Goal: Navigation & Orientation: Find specific page/section

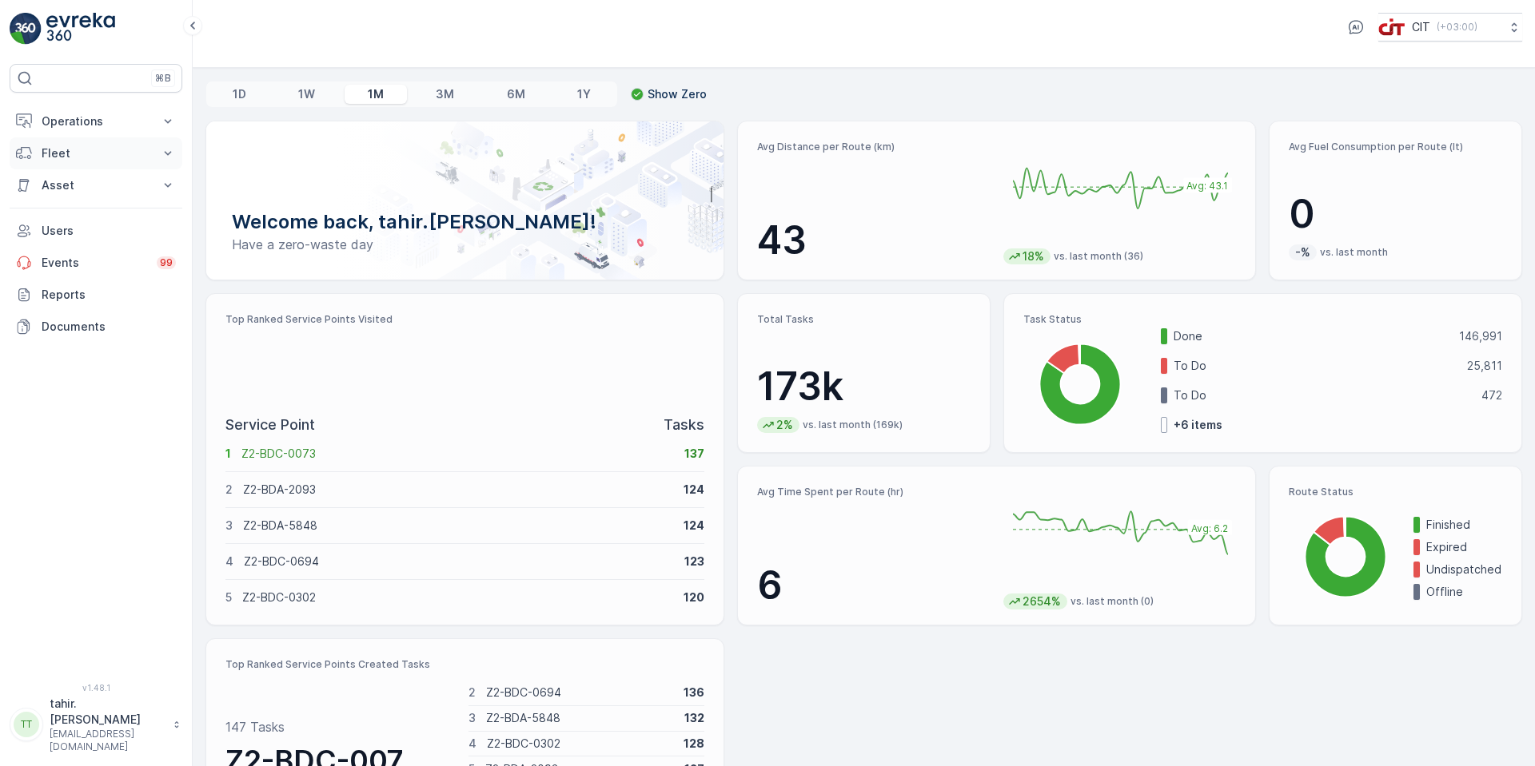
click at [56, 148] on p "Fleet" at bounding box center [96, 153] width 109 height 16
click at [58, 120] on p "Operations" at bounding box center [96, 121] width 109 height 16
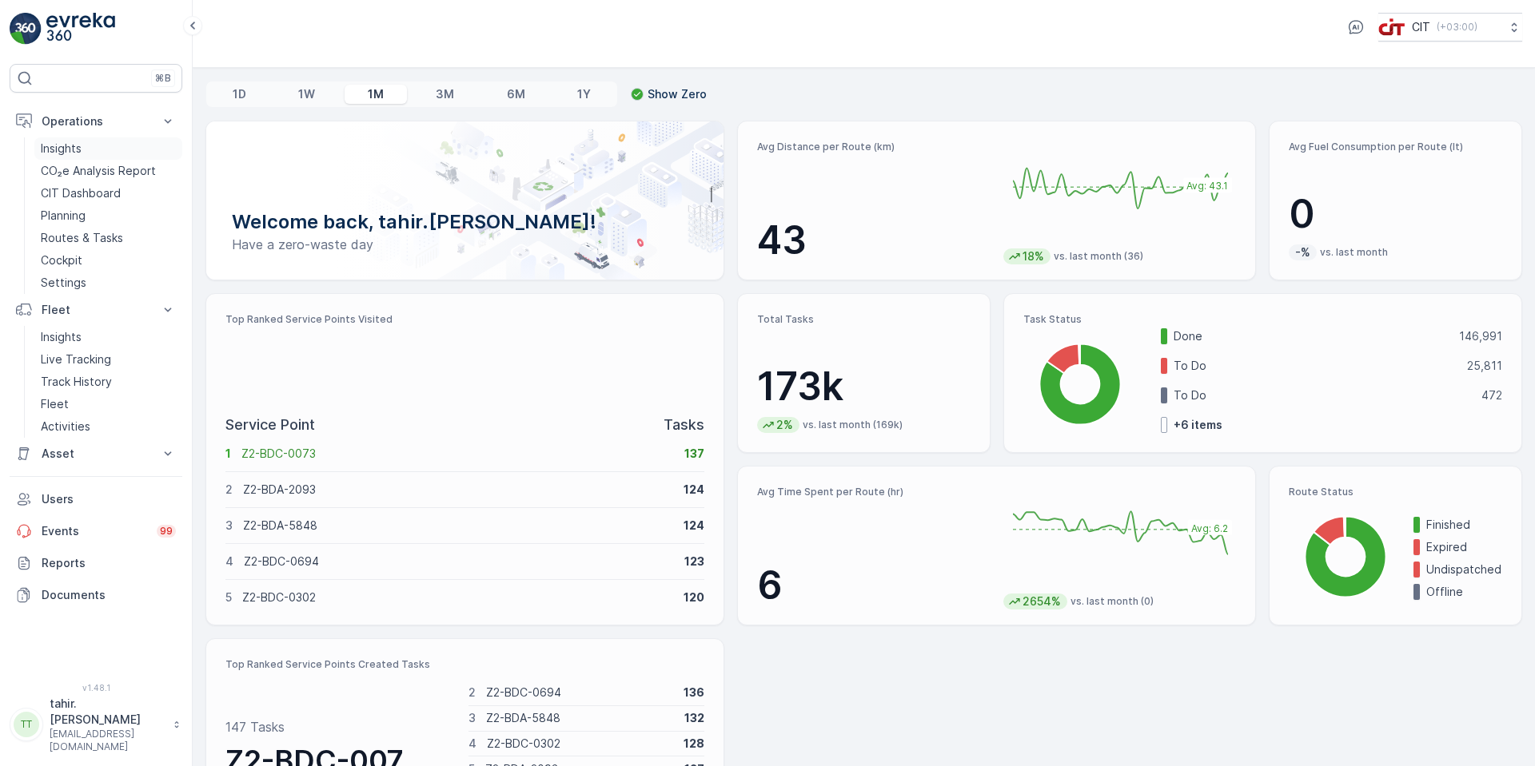
click at [66, 150] on p "Insights" at bounding box center [61, 149] width 41 height 16
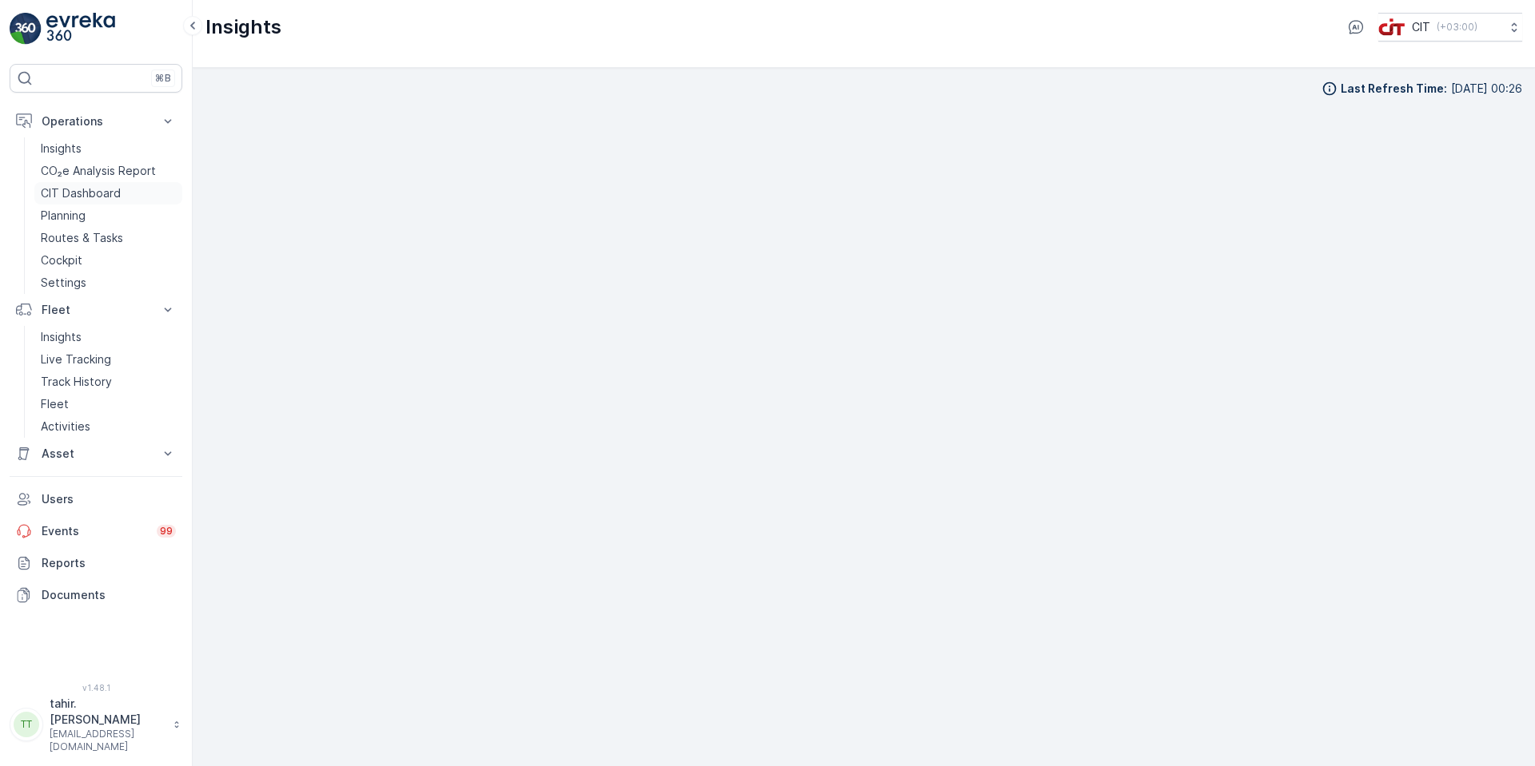
click at [111, 193] on p "CIT Dashboard" at bounding box center [81, 193] width 80 height 16
click at [72, 147] on p "Insights" at bounding box center [61, 149] width 41 height 16
